Goal: Information Seeking & Learning: Learn about a topic

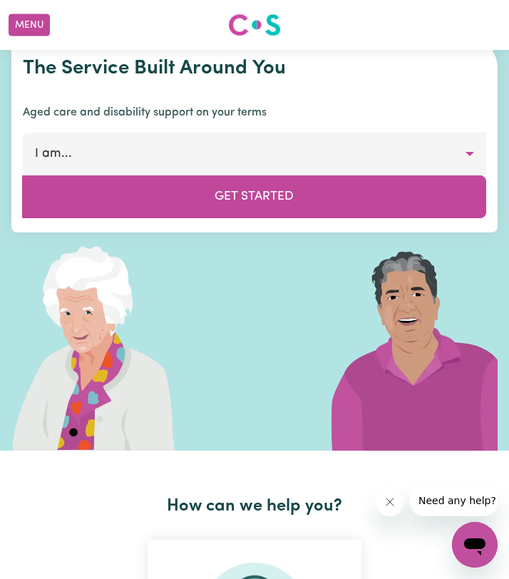
scroll to position [35, 0]
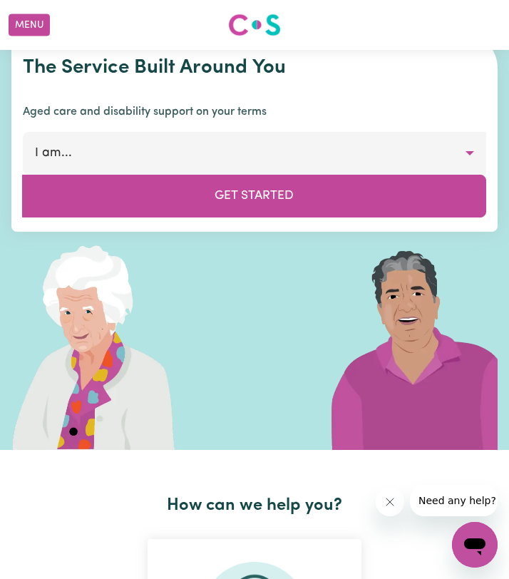
click at [283, 145] on button "I am..." at bounding box center [254, 153] width 463 height 43
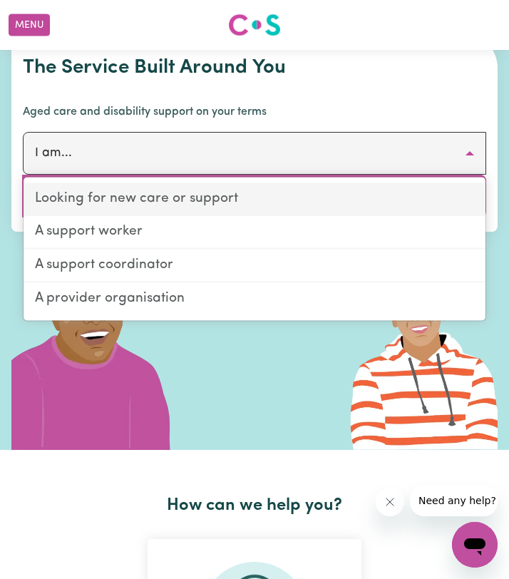
click at [152, 202] on link "Looking for new care or support" at bounding box center [255, 198] width 462 height 33
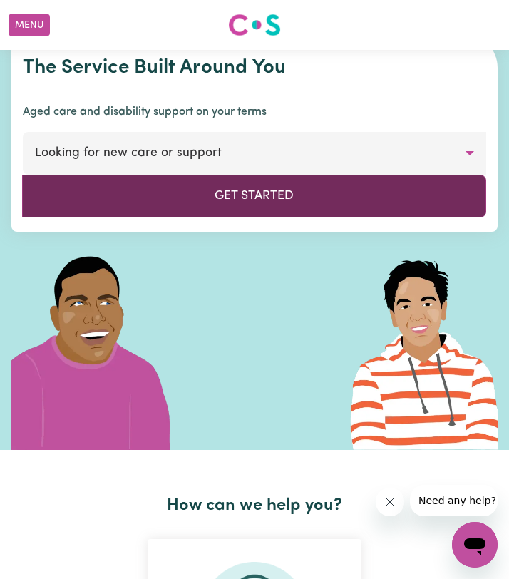
click at [152, 200] on button "Get Started" at bounding box center [254, 196] width 464 height 43
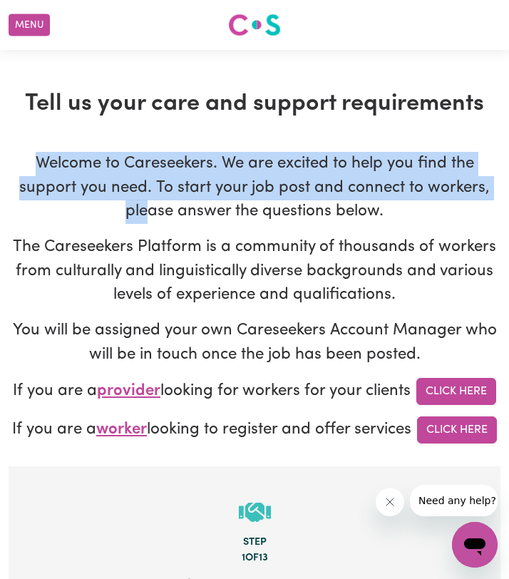
drag, startPoint x: 146, startPoint y: 196, endPoint x: 55, endPoint y: 146, distance: 103.9
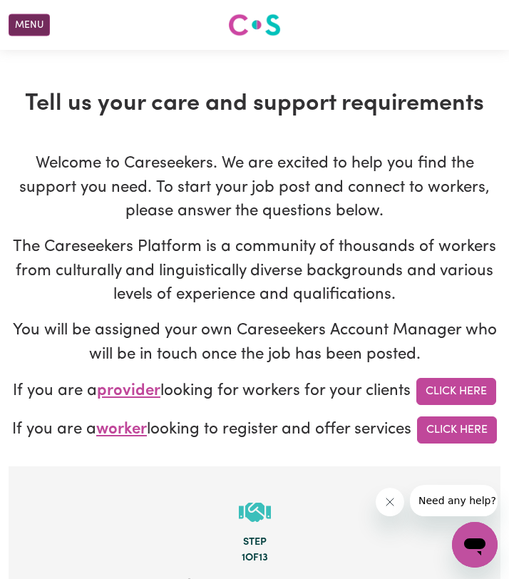
click at [40, 25] on button "Menu" at bounding box center [29, 25] width 41 height 22
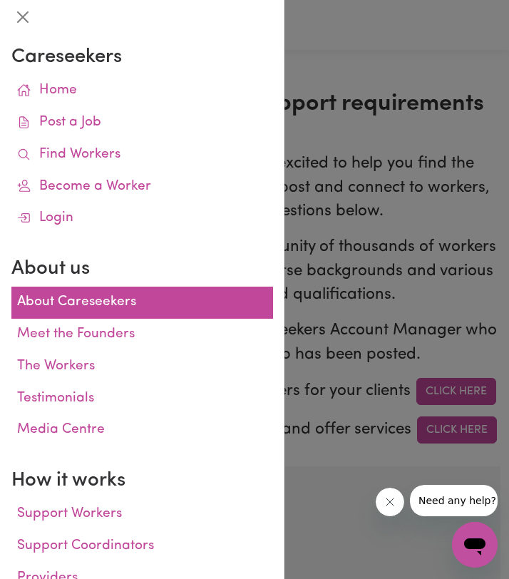
click at [136, 301] on link "About Careseekers" at bounding box center [141, 302] width 261 height 32
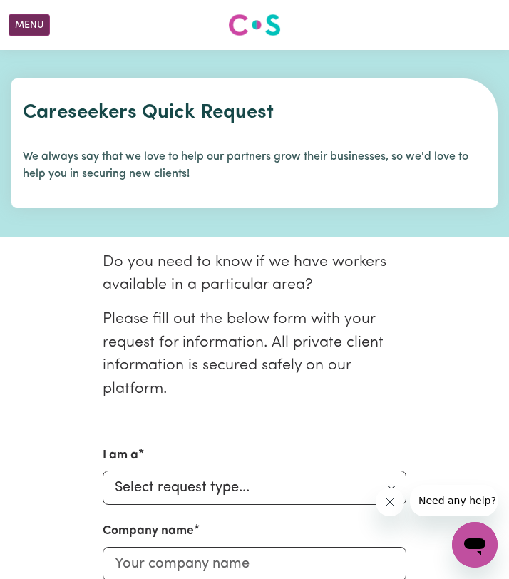
click at [31, 30] on button "Menu" at bounding box center [29, 25] width 41 height 22
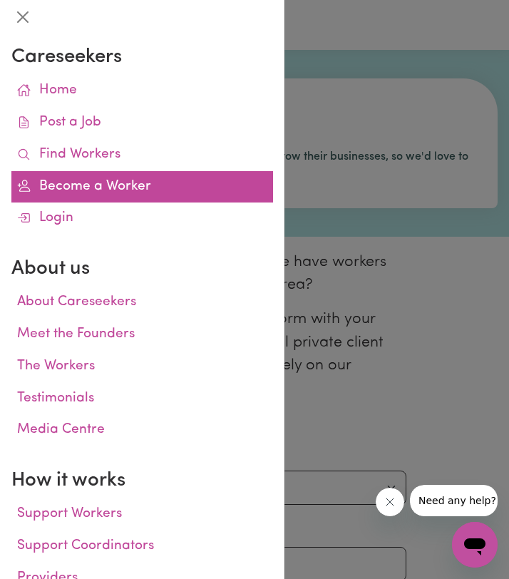
click at [95, 192] on link "Become a Worker" at bounding box center [141, 187] width 261 height 32
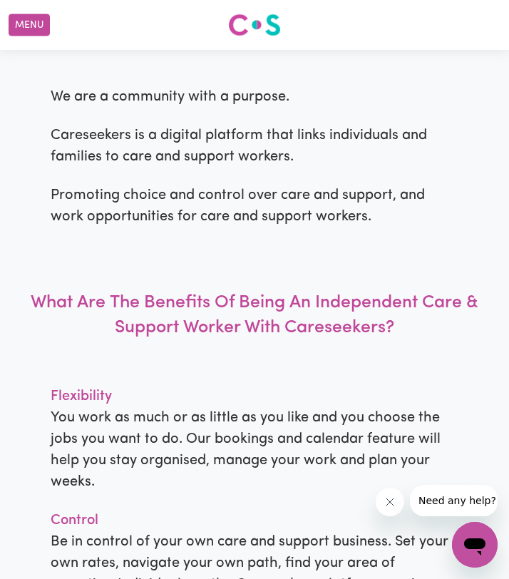
scroll to position [974, 0]
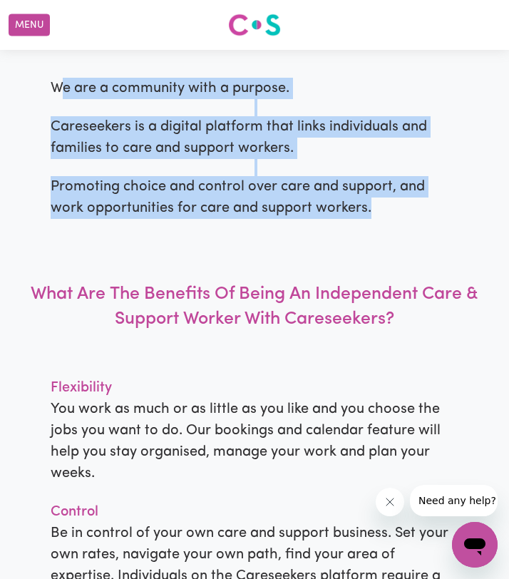
drag, startPoint x: 378, startPoint y: 213, endPoint x: 61, endPoint y: 85, distance: 342.0
click at [62, 85] on div "More Than Just A Platform We are a community with a purpose. Careseekers is a d…" at bounding box center [254, 486] width 509 height 1048
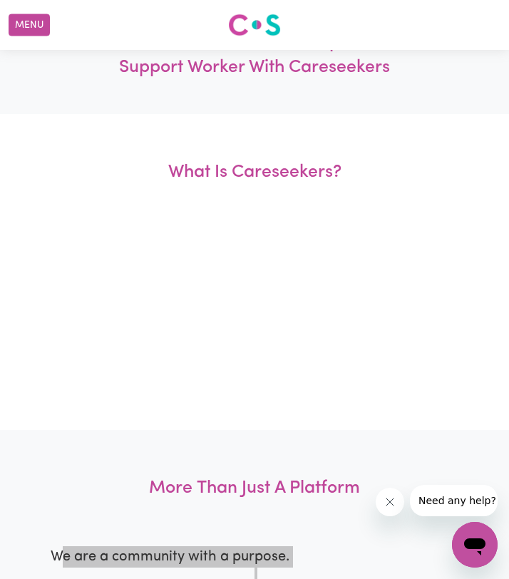
scroll to position [0, 0]
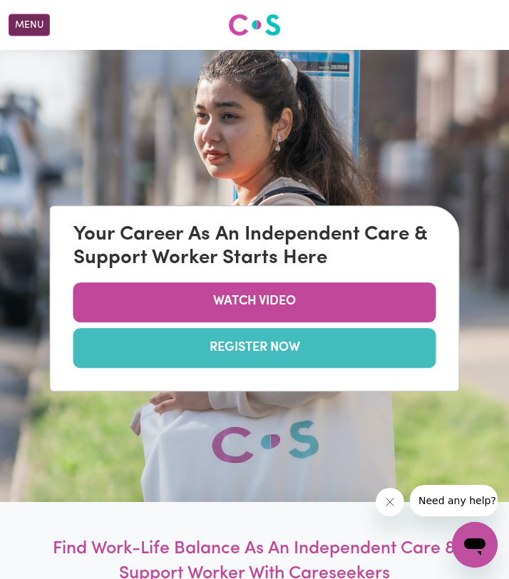
click at [36, 25] on button "Menu" at bounding box center [29, 25] width 41 height 22
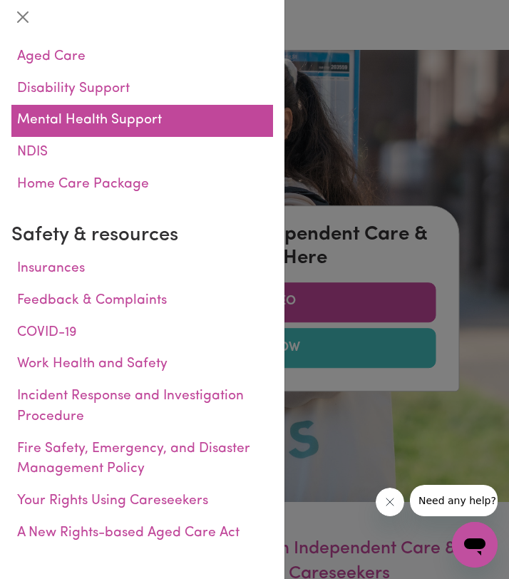
scroll to position [558, 0]
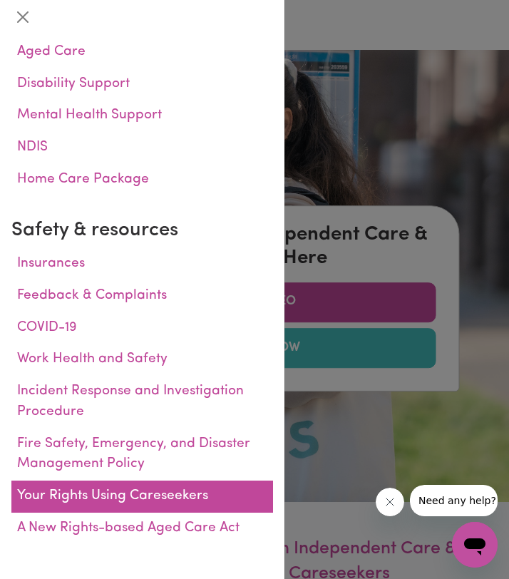
click at [101, 485] on link "Your Rights Using Careseekers" at bounding box center [141, 496] width 261 height 32
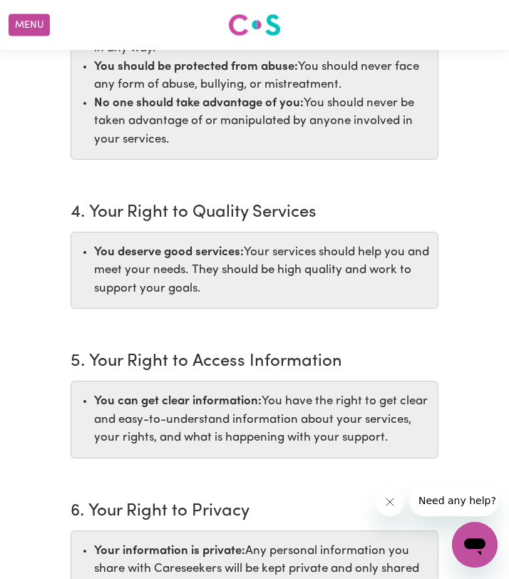
scroll to position [598, 0]
